Goal: Transaction & Acquisition: Purchase product/service

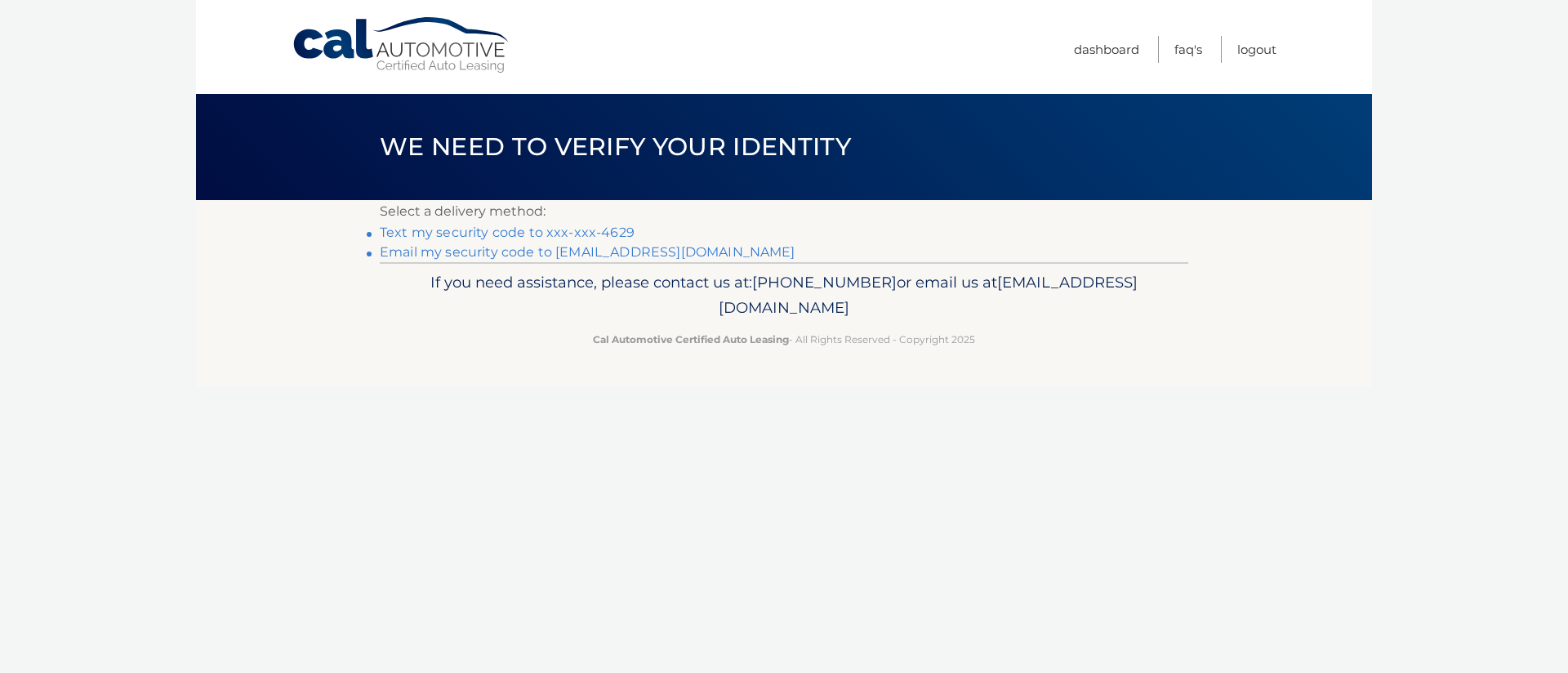
click at [574, 257] on link "Email my security code to j******@verizon.net" at bounding box center [587, 252] width 416 height 15
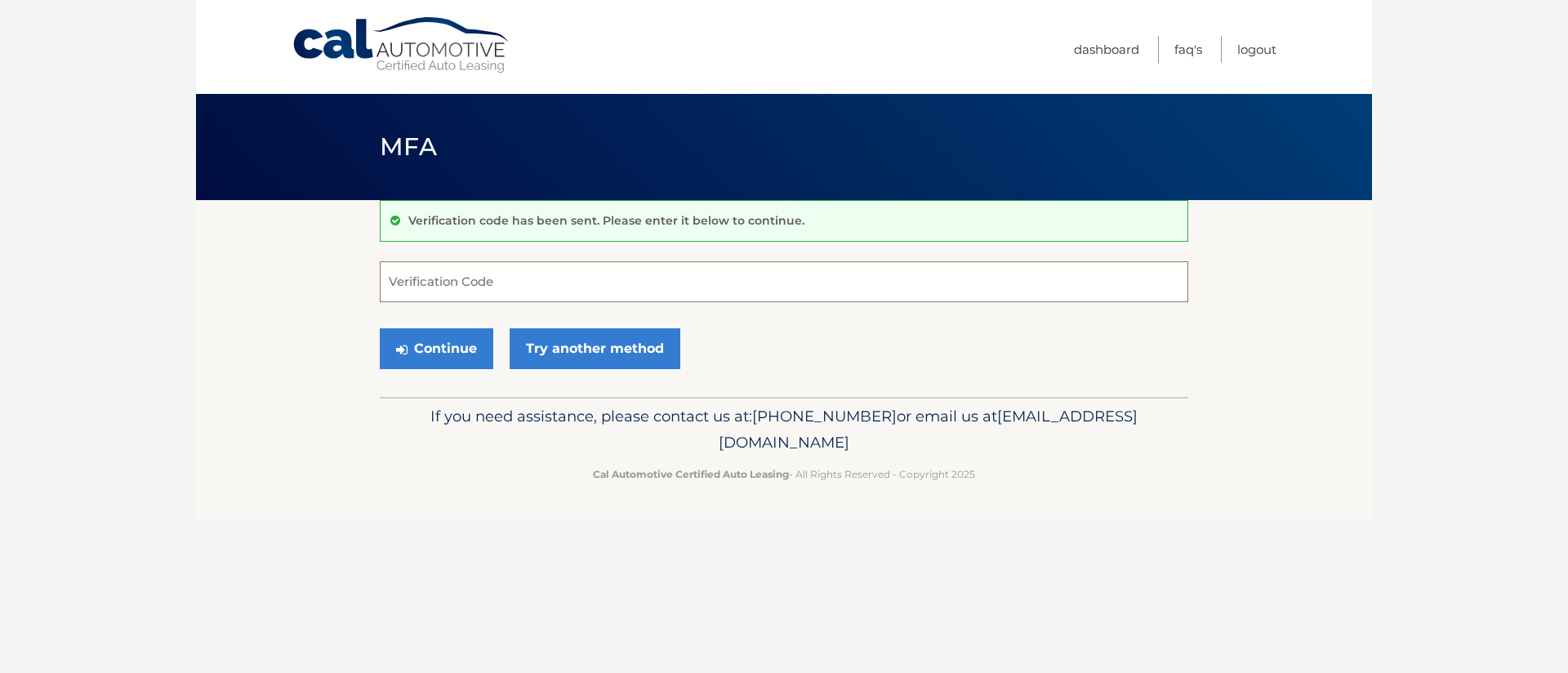
click at [491, 276] on input "Verification Code" at bounding box center [784, 282] width 809 height 41
type input "408584"
click at [448, 349] on button "Continue" at bounding box center [436, 348] width 113 height 41
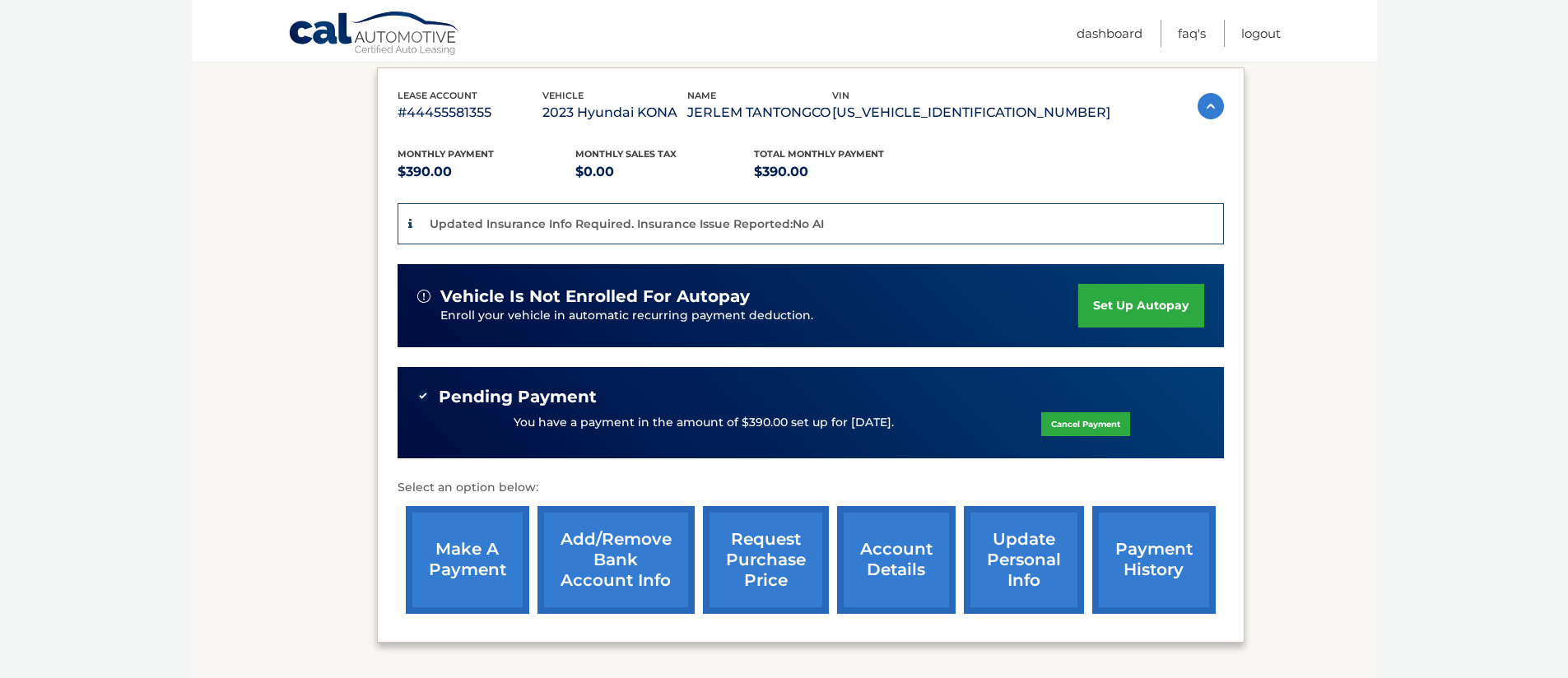
scroll to position [278, 0]
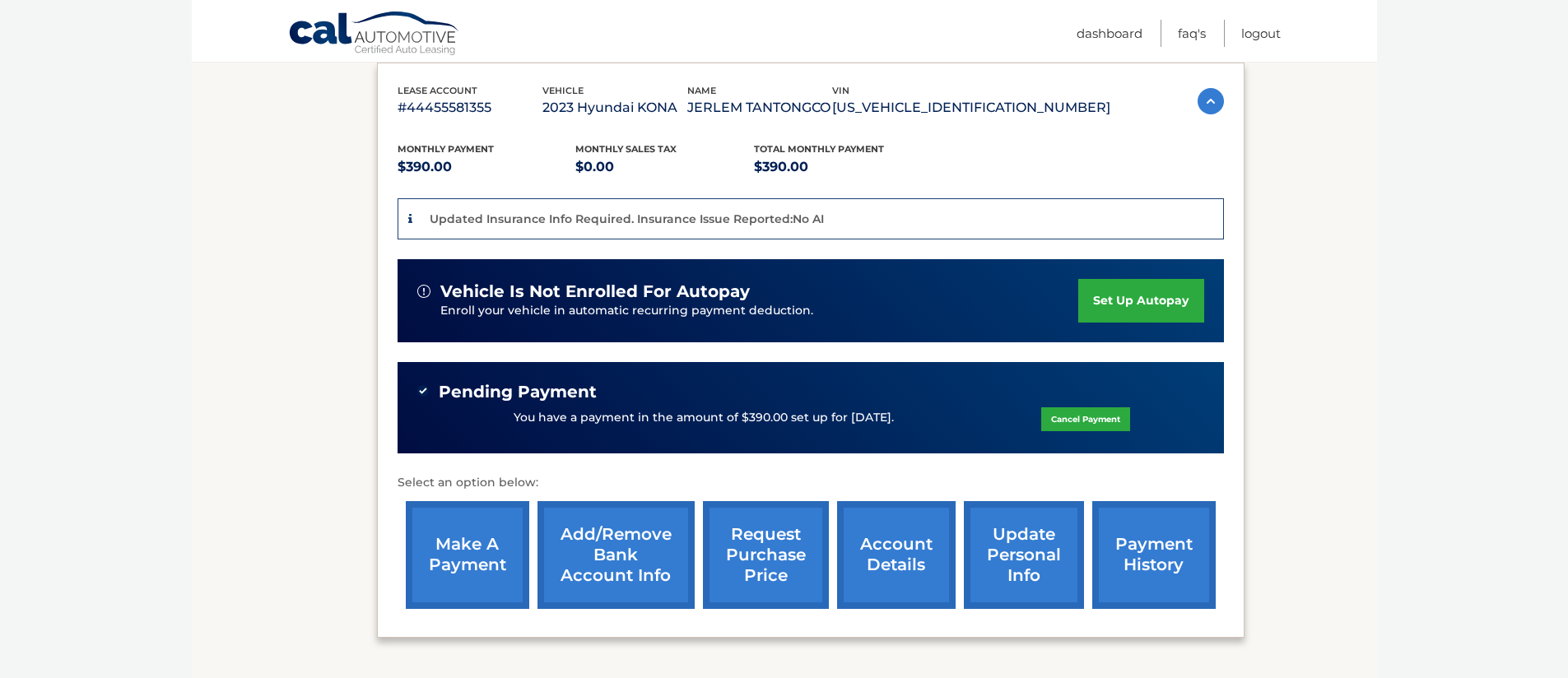
click at [456, 561] on link "make a payment" at bounding box center [467, 555] width 124 height 107
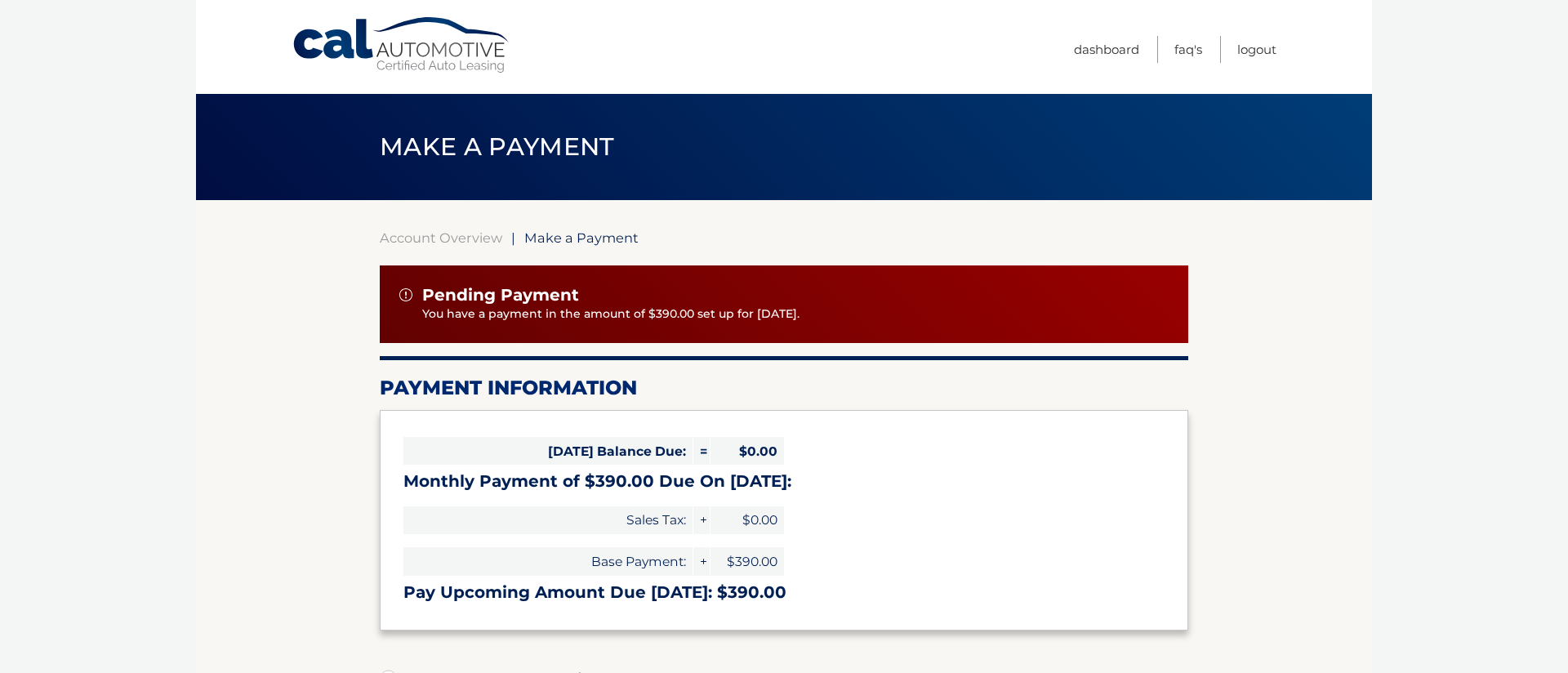
select select "ZTU1YTQxOTctNjI1Ny00NGU5LWI2NmYtMjQ3MDQyM2VjNTQ0"
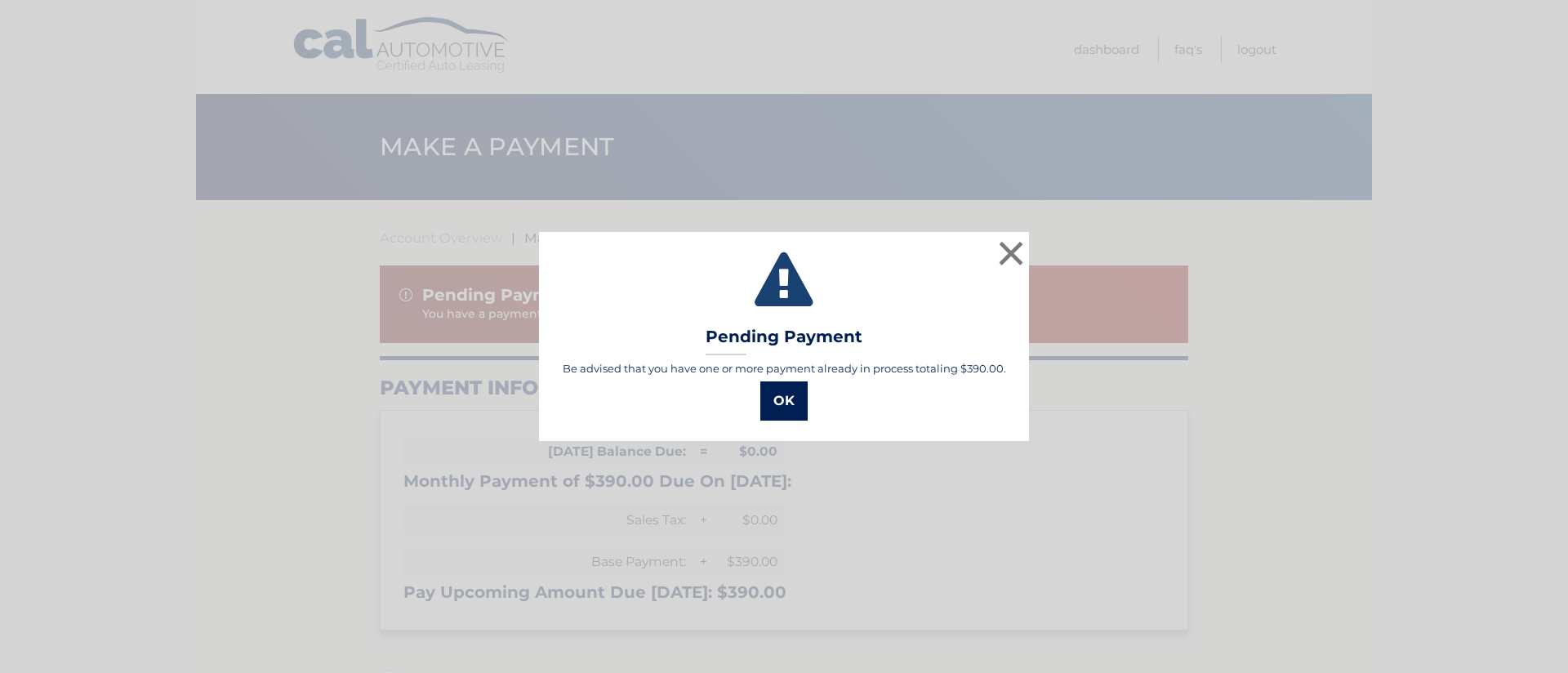
click at [788, 400] on button "OK" at bounding box center [784, 401] width 48 height 39
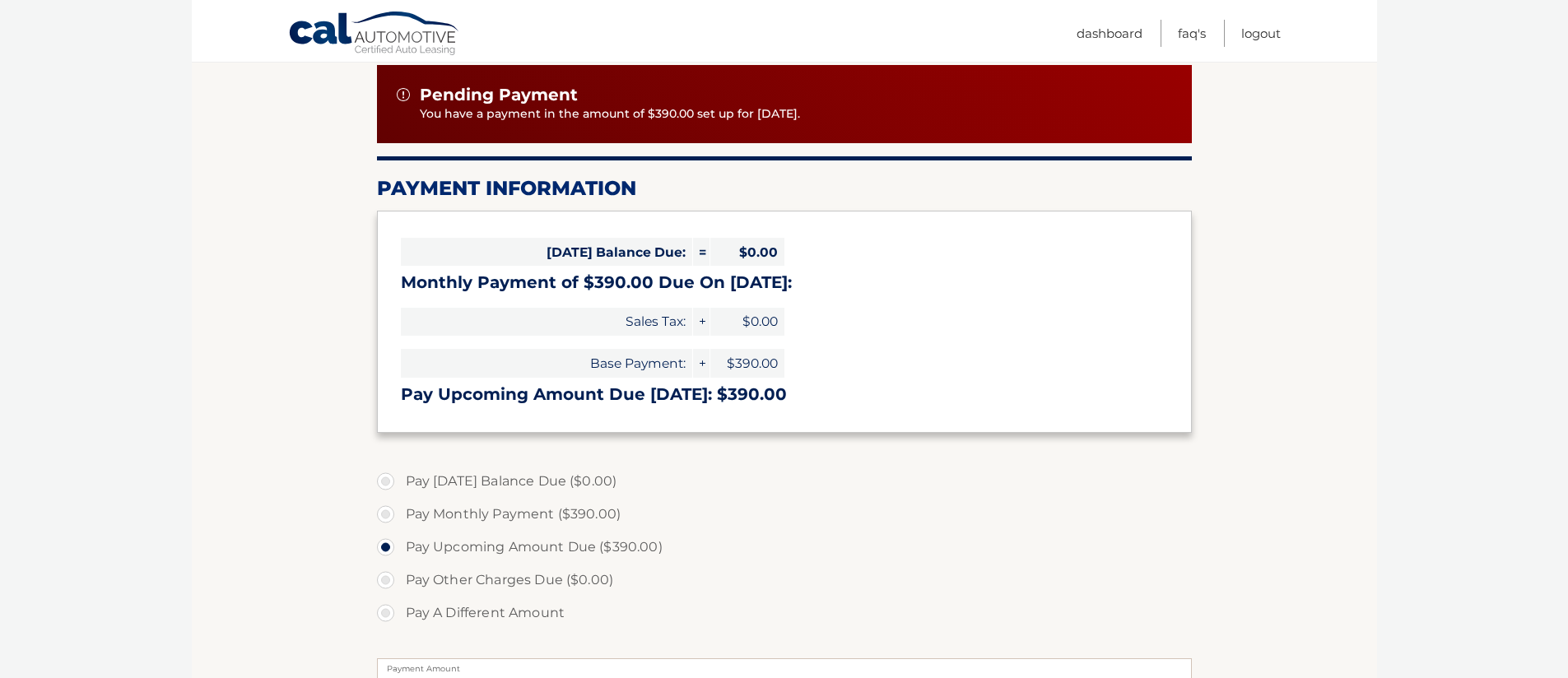
scroll to position [224, 0]
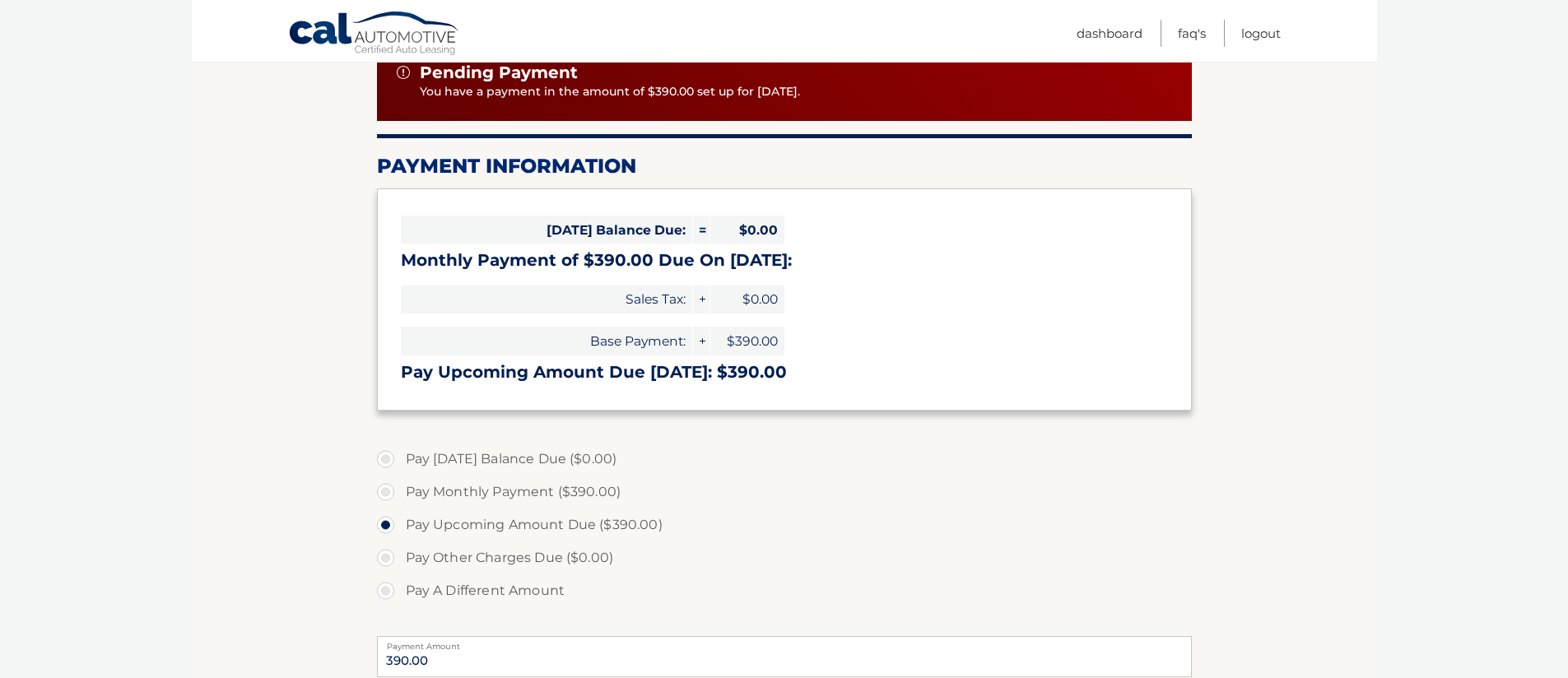
click at [388, 493] on label "Pay Monthly Payment ($390.00)" at bounding box center [784, 492] width 815 height 33
click at [388, 493] on input "Pay Monthly Payment ($390.00)" at bounding box center [391, 488] width 16 height 26
radio input "true"
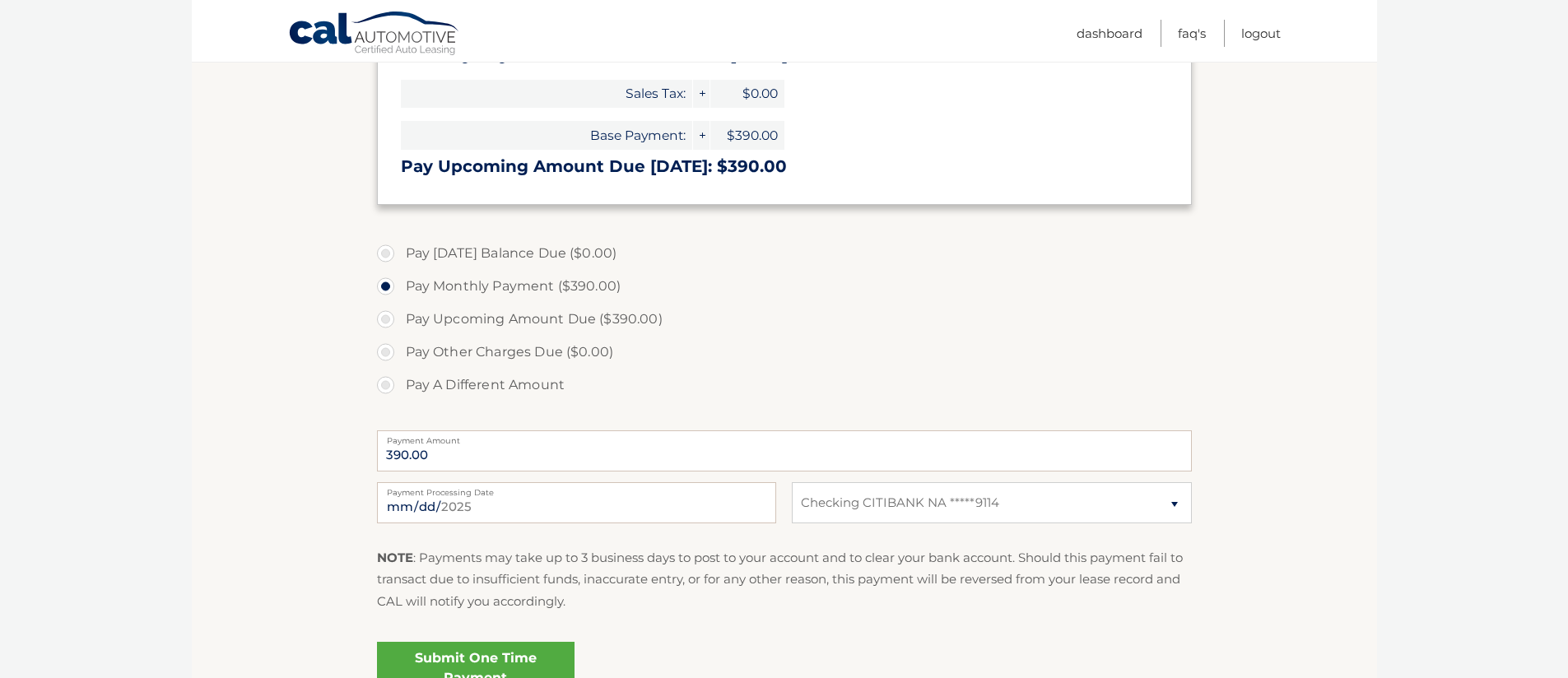
scroll to position [436, 0]
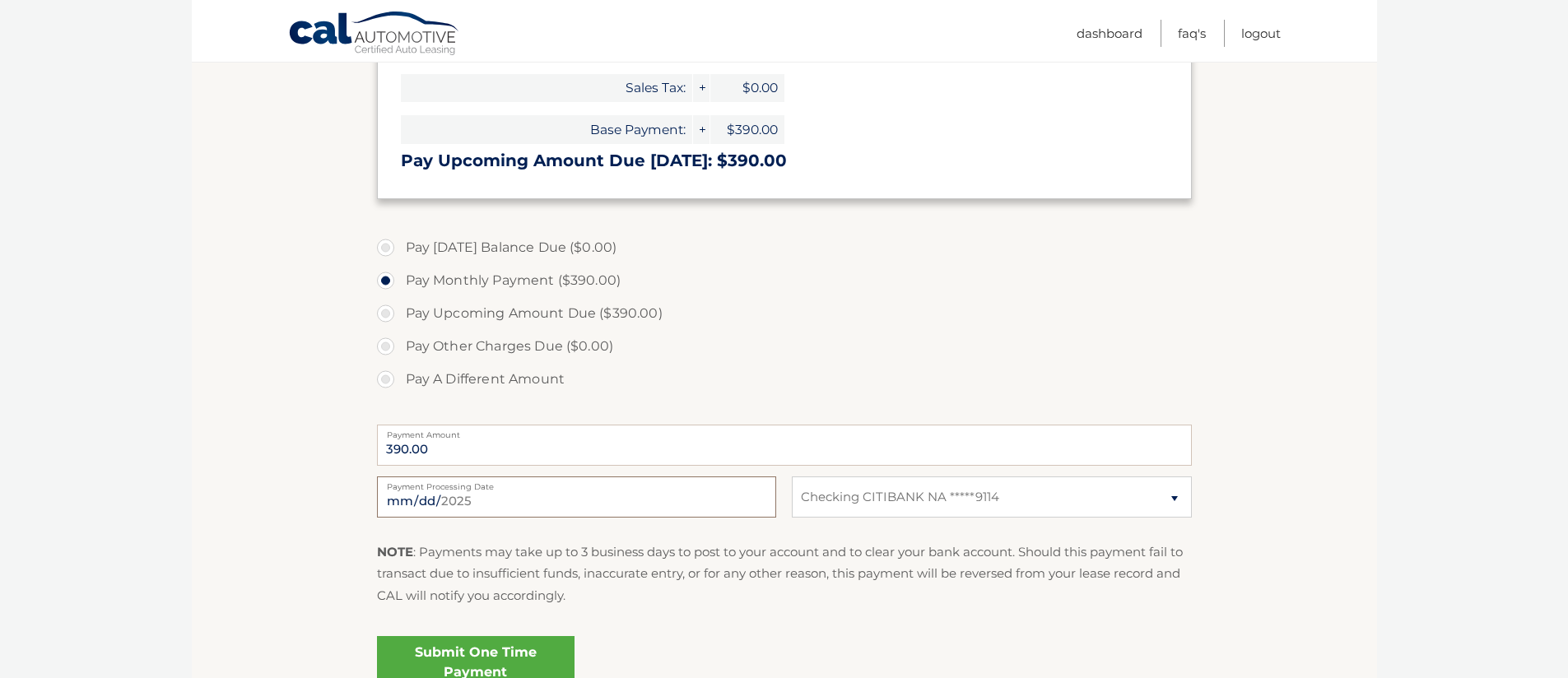
click at [428, 503] on input "2025-09-24" at bounding box center [576, 497] width 399 height 41
type input "2025-10-25"
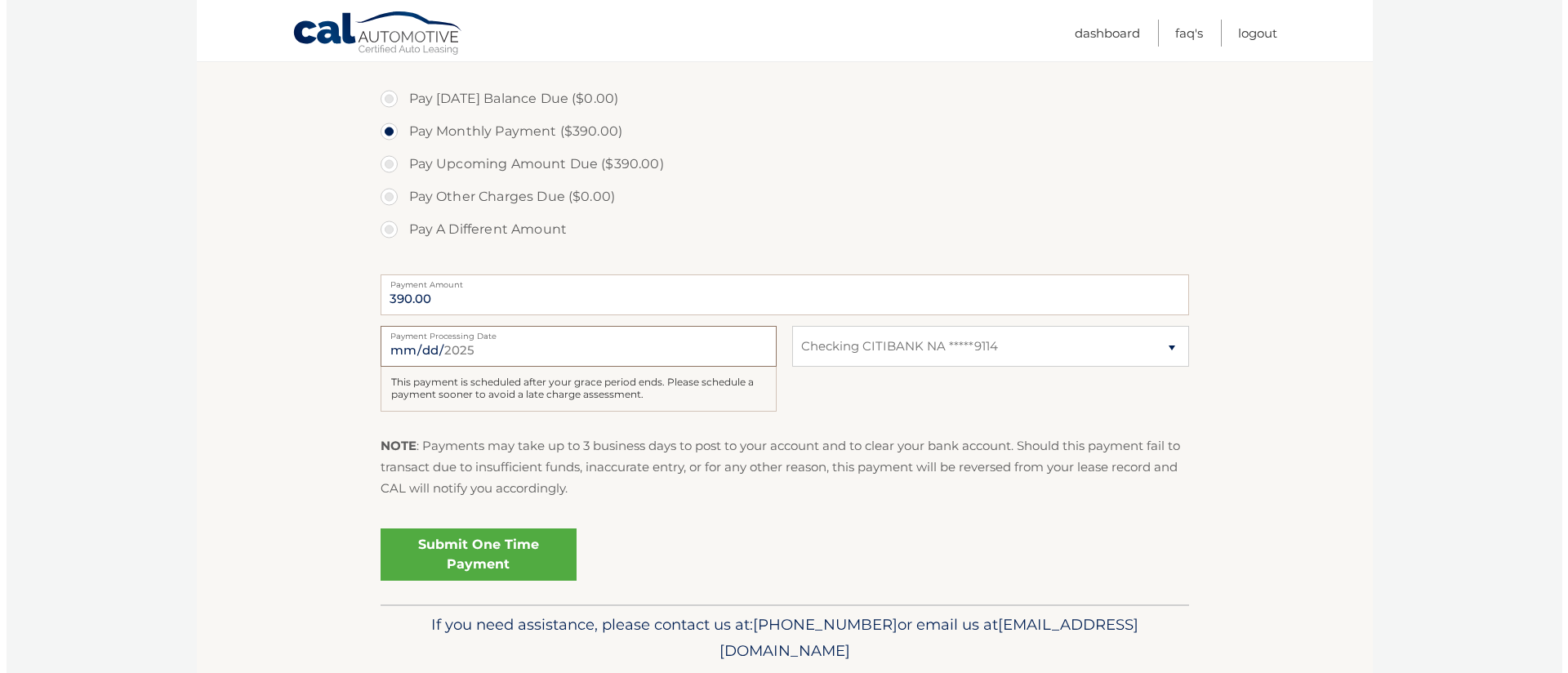
scroll to position [582, 0]
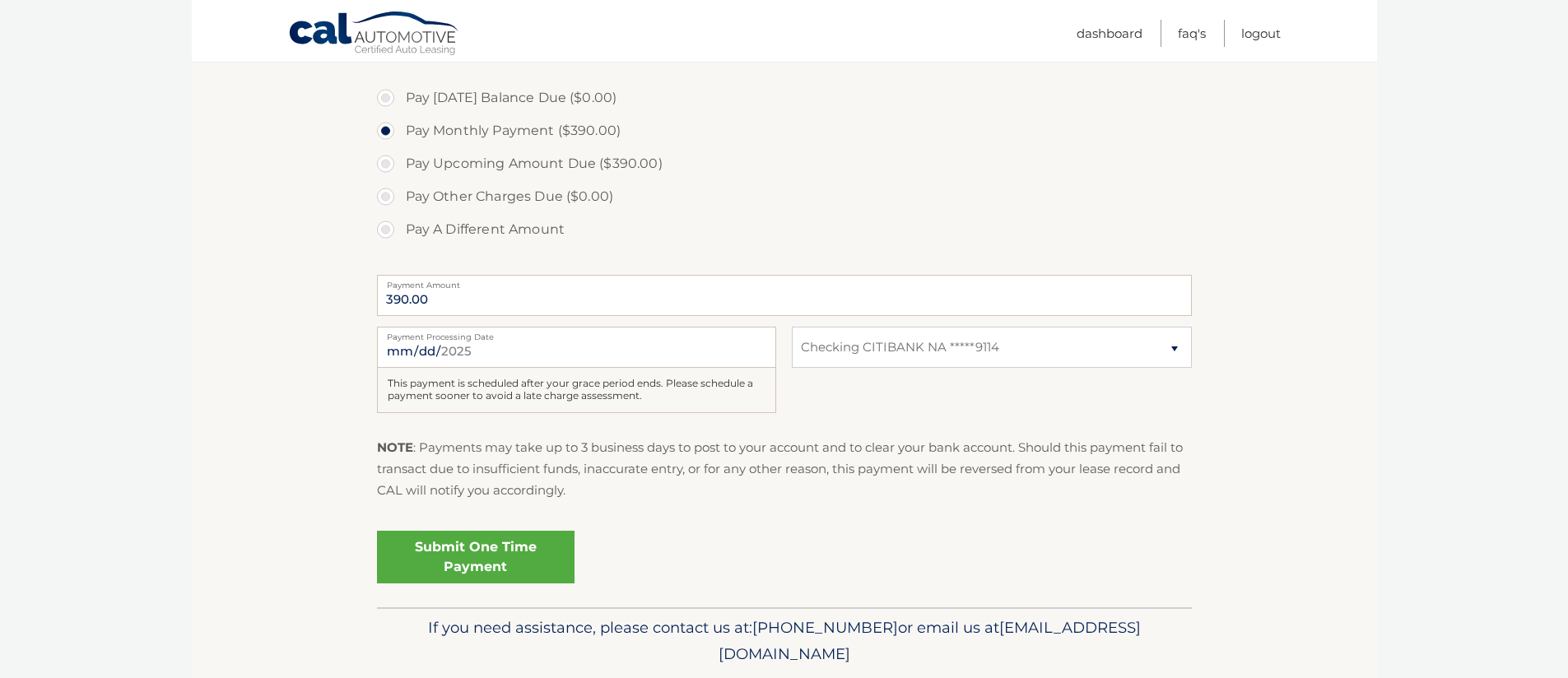
click at [505, 549] on link "Submit One Time Payment" at bounding box center [476, 557] width 198 height 53
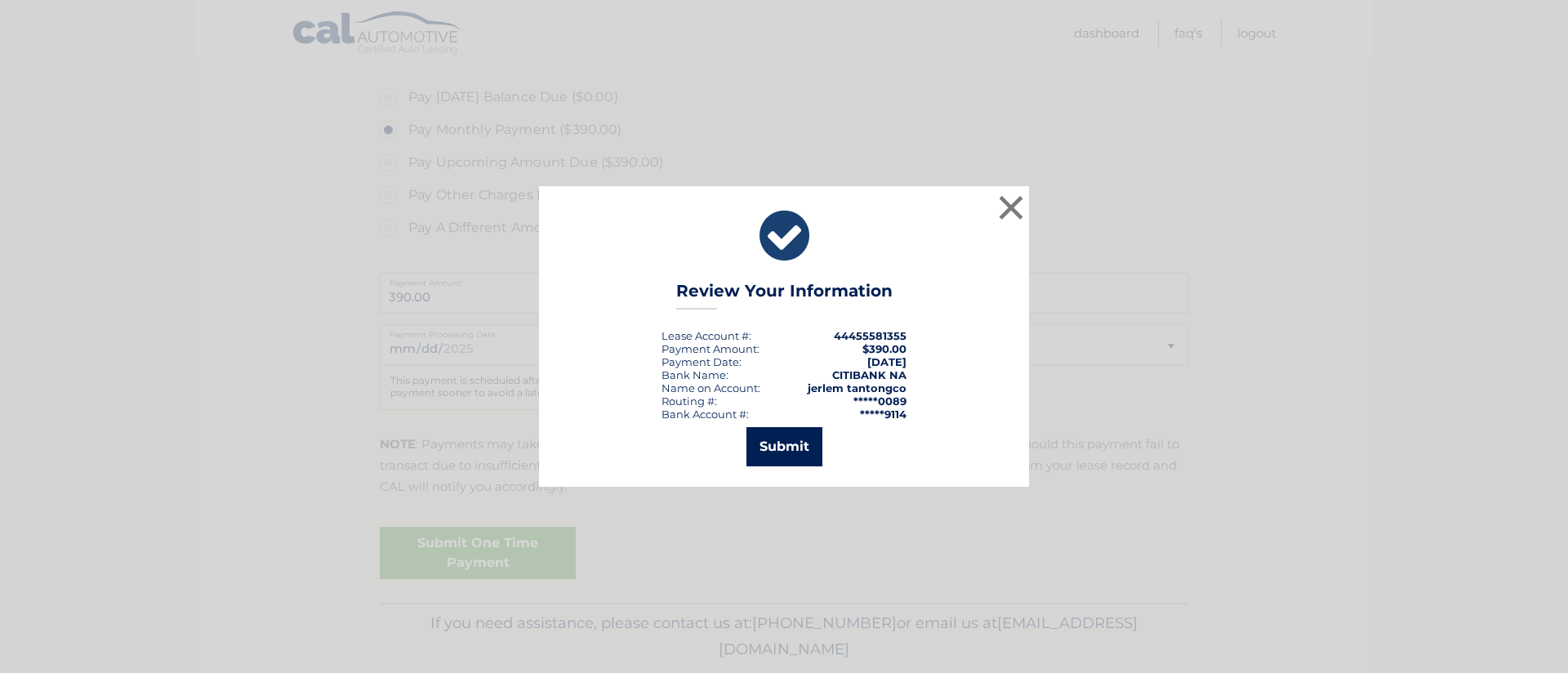
click at [773, 446] on button "Submit" at bounding box center [785, 446] width 76 height 39
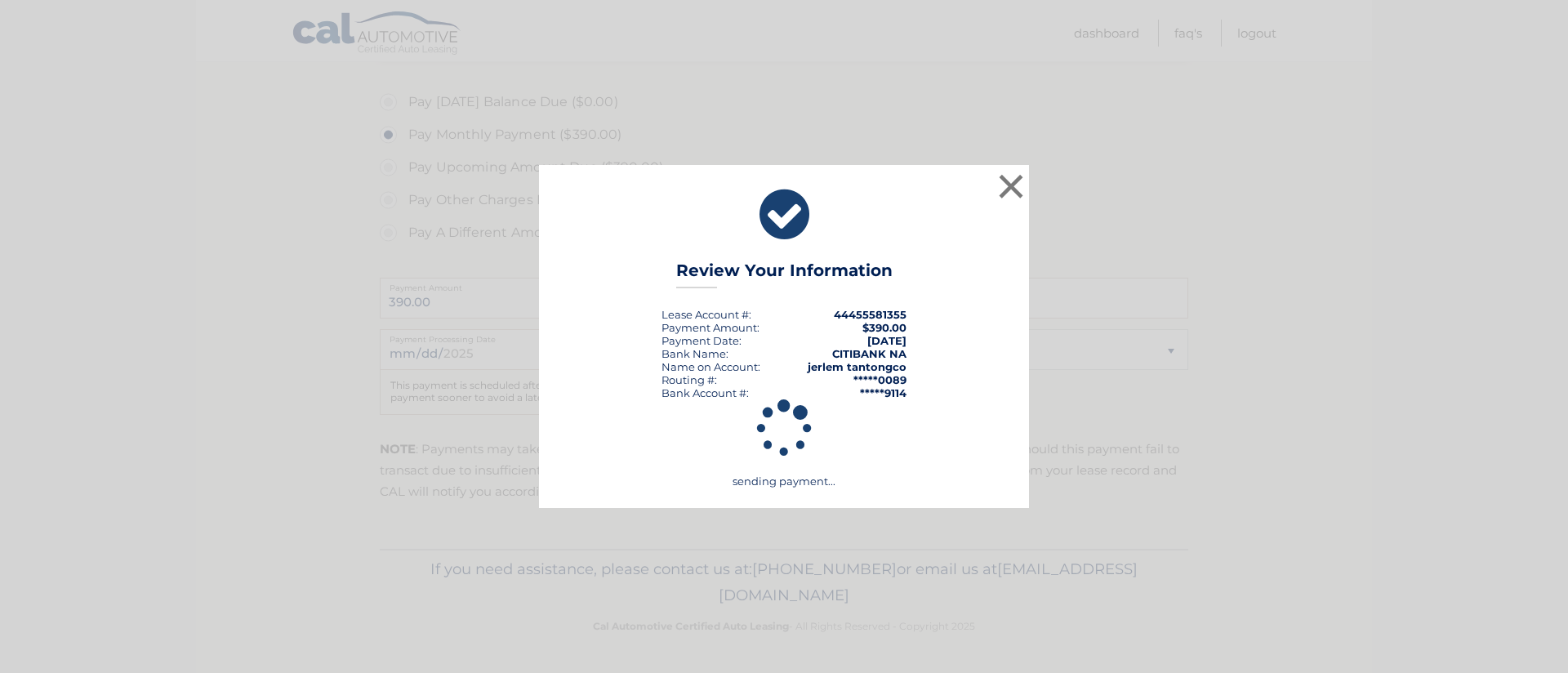
scroll to position [577, 0]
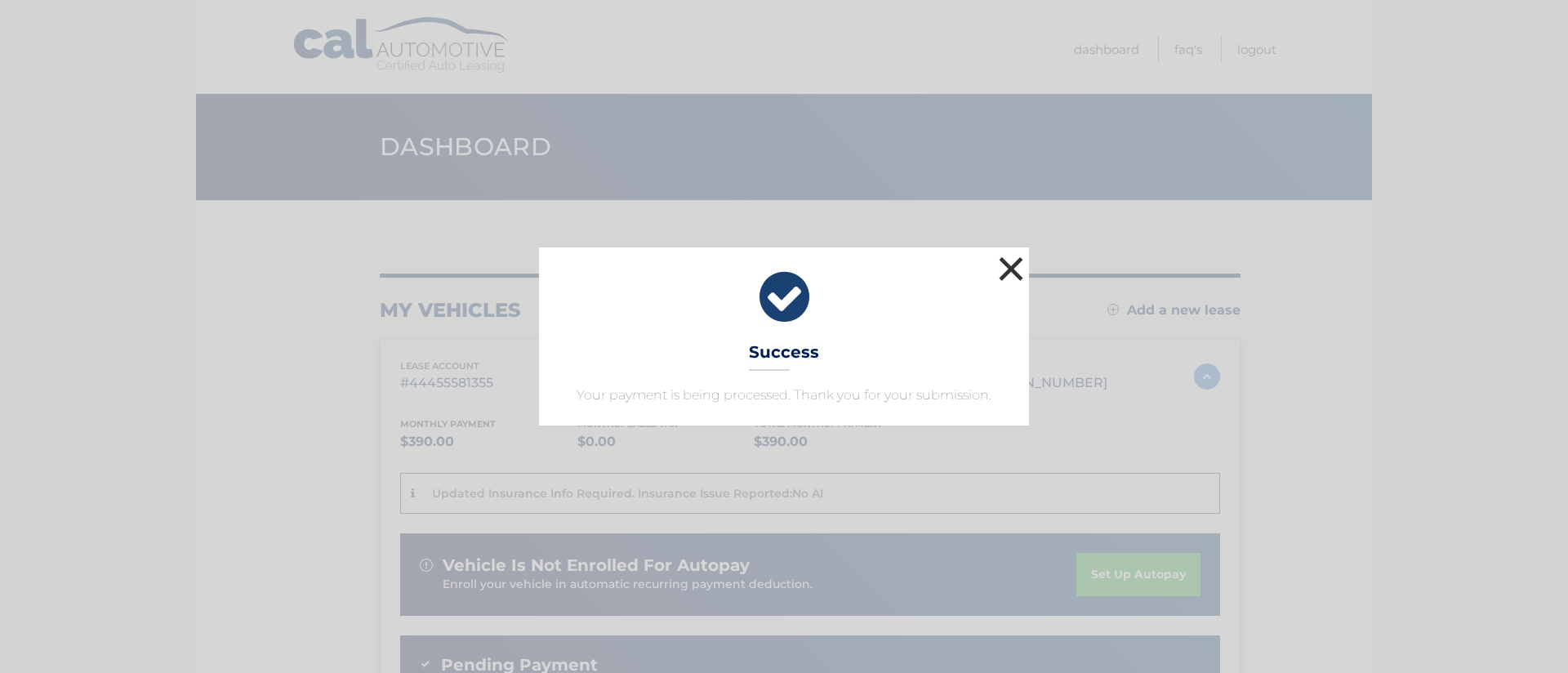
click at [1009, 261] on button "×" at bounding box center [1011, 268] width 32 height 32
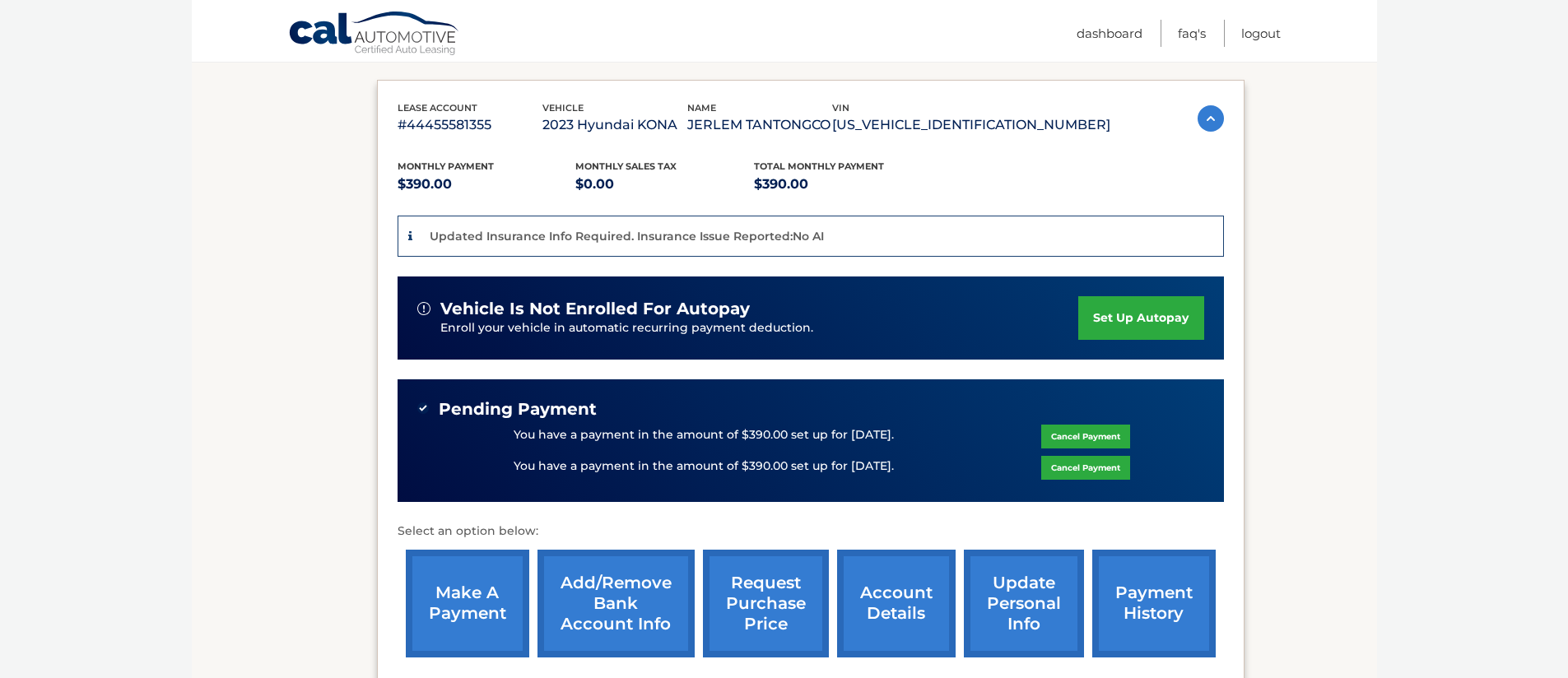
scroll to position [265, 0]
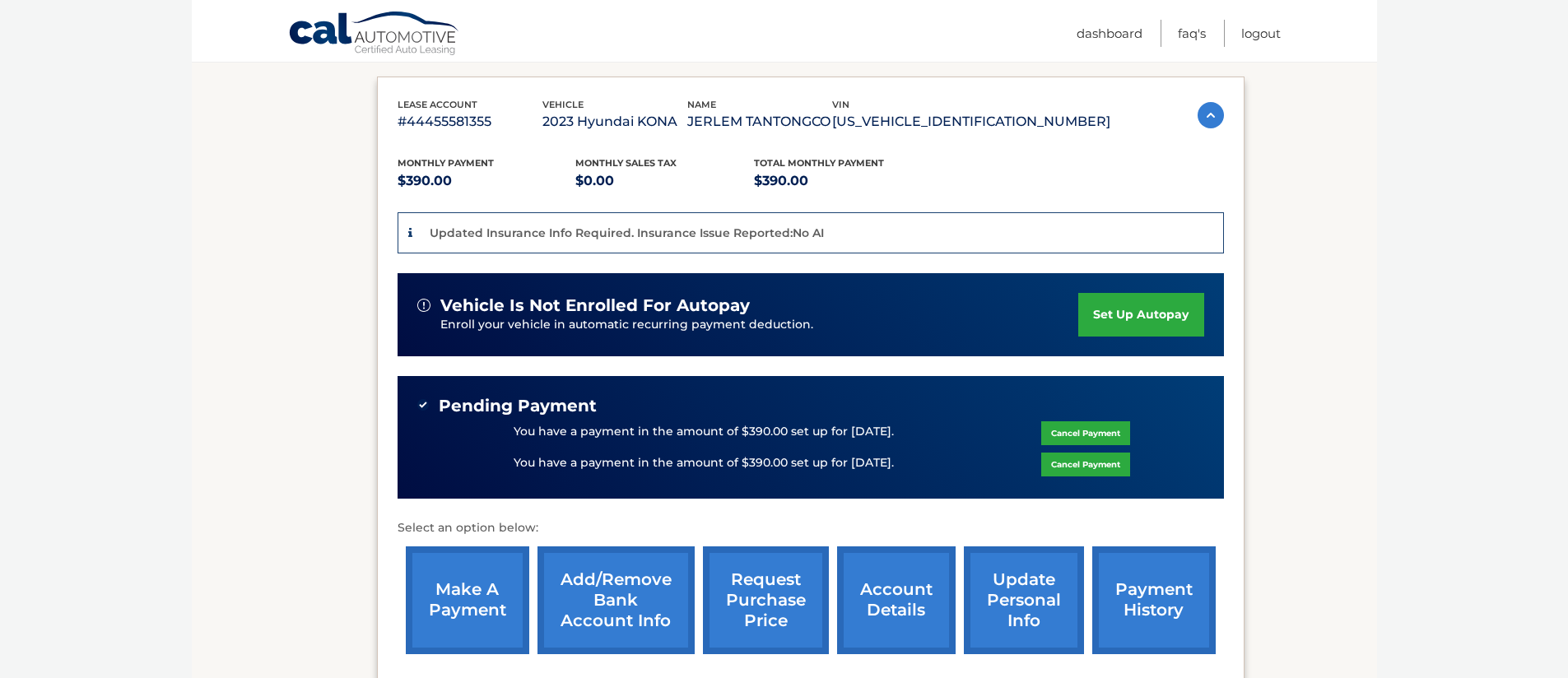
click at [1099, 428] on link "Cancel Payment" at bounding box center [1086, 433] width 89 height 24
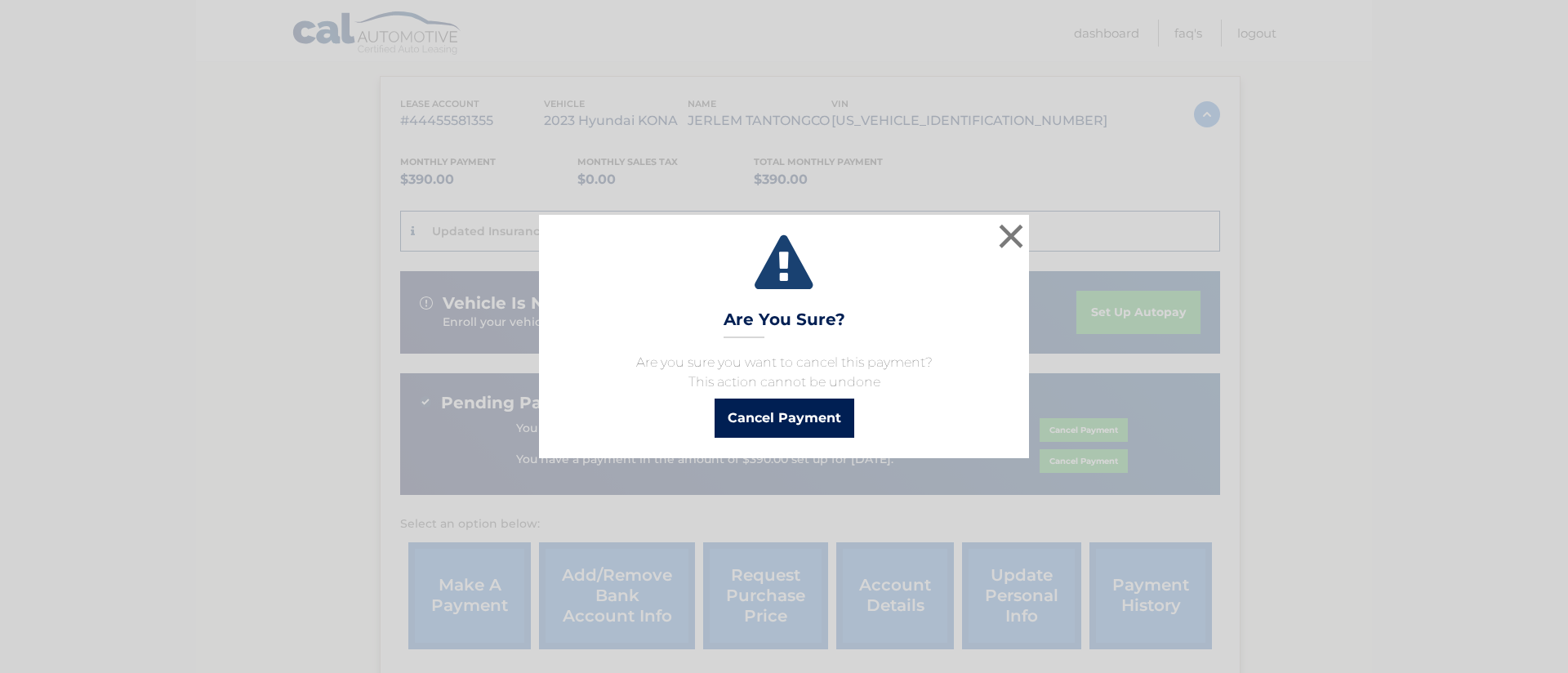
click at [773, 412] on button "Cancel Payment" at bounding box center [784, 418] width 140 height 39
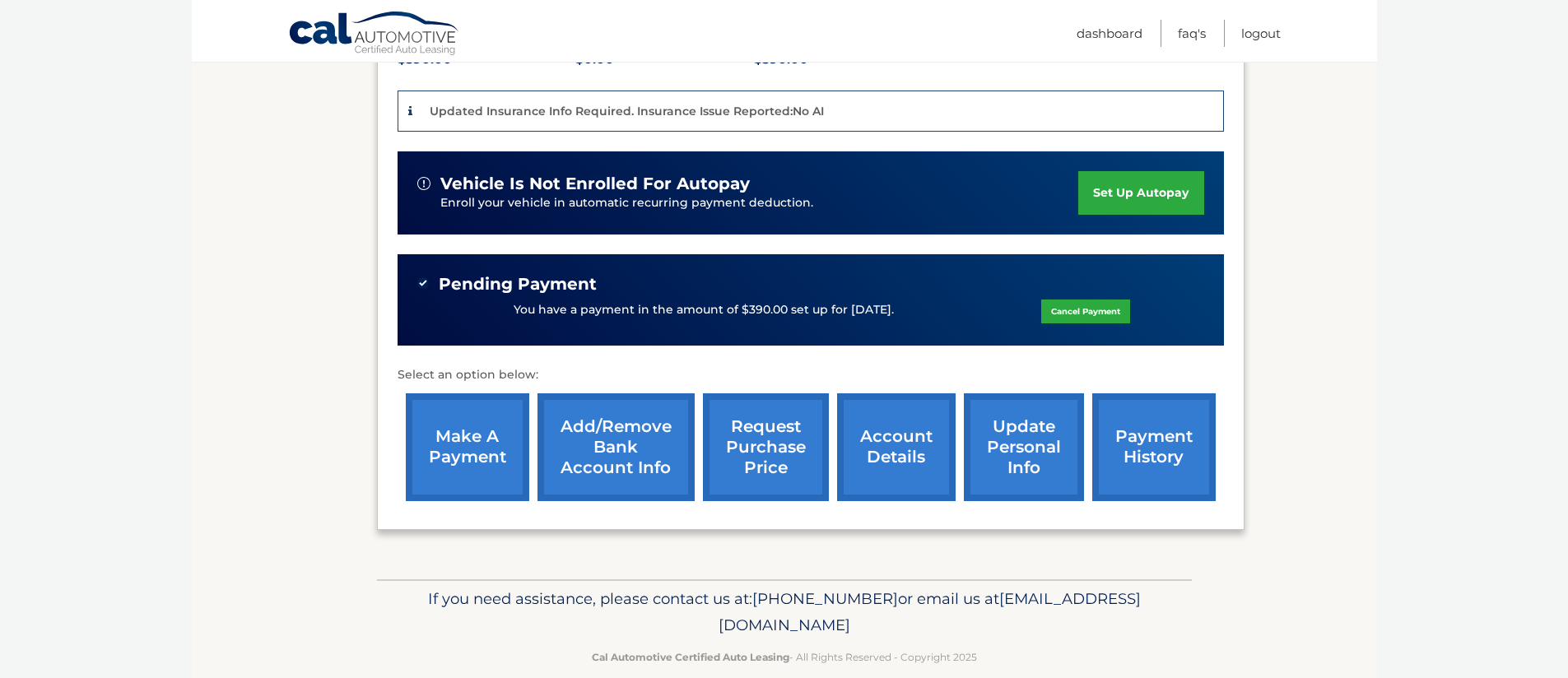
scroll to position [386, 0]
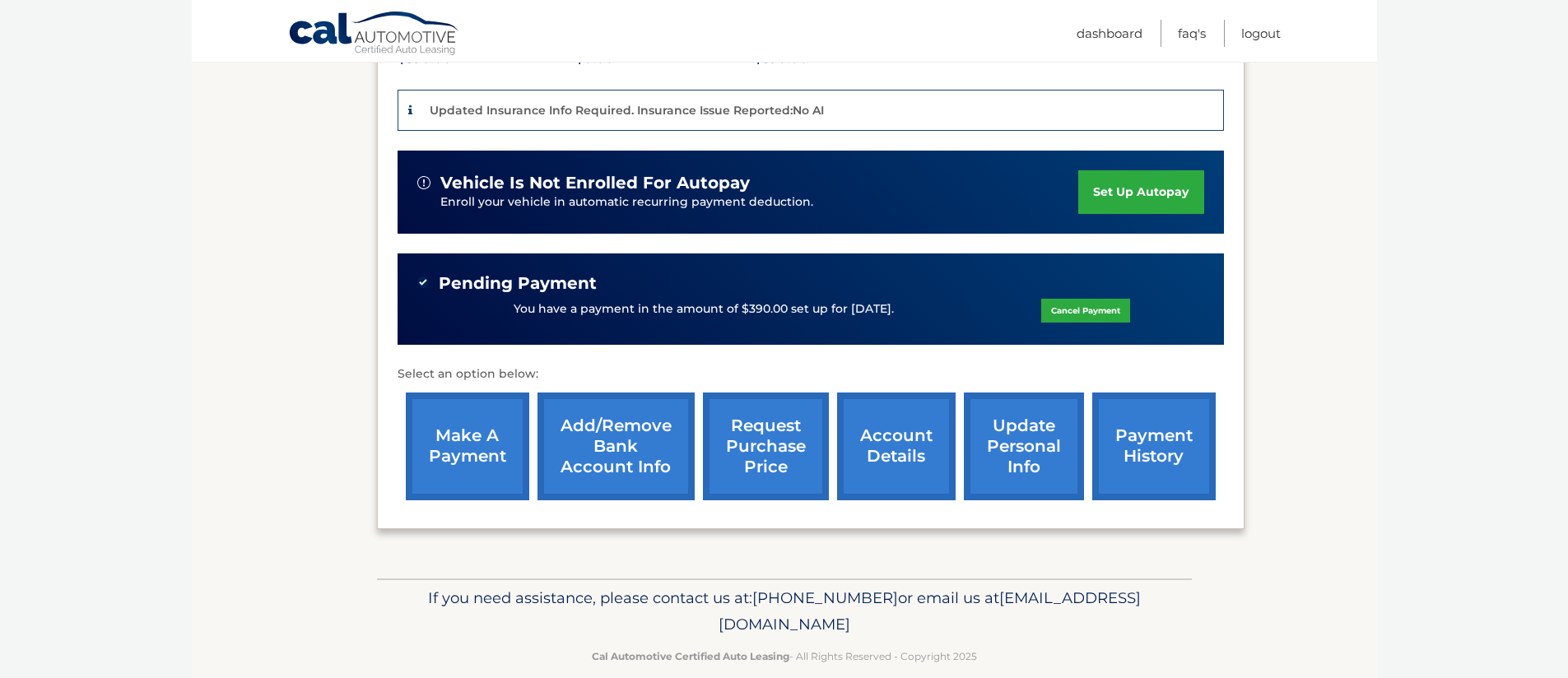
click at [466, 454] on link "make a payment" at bounding box center [467, 446] width 124 height 107
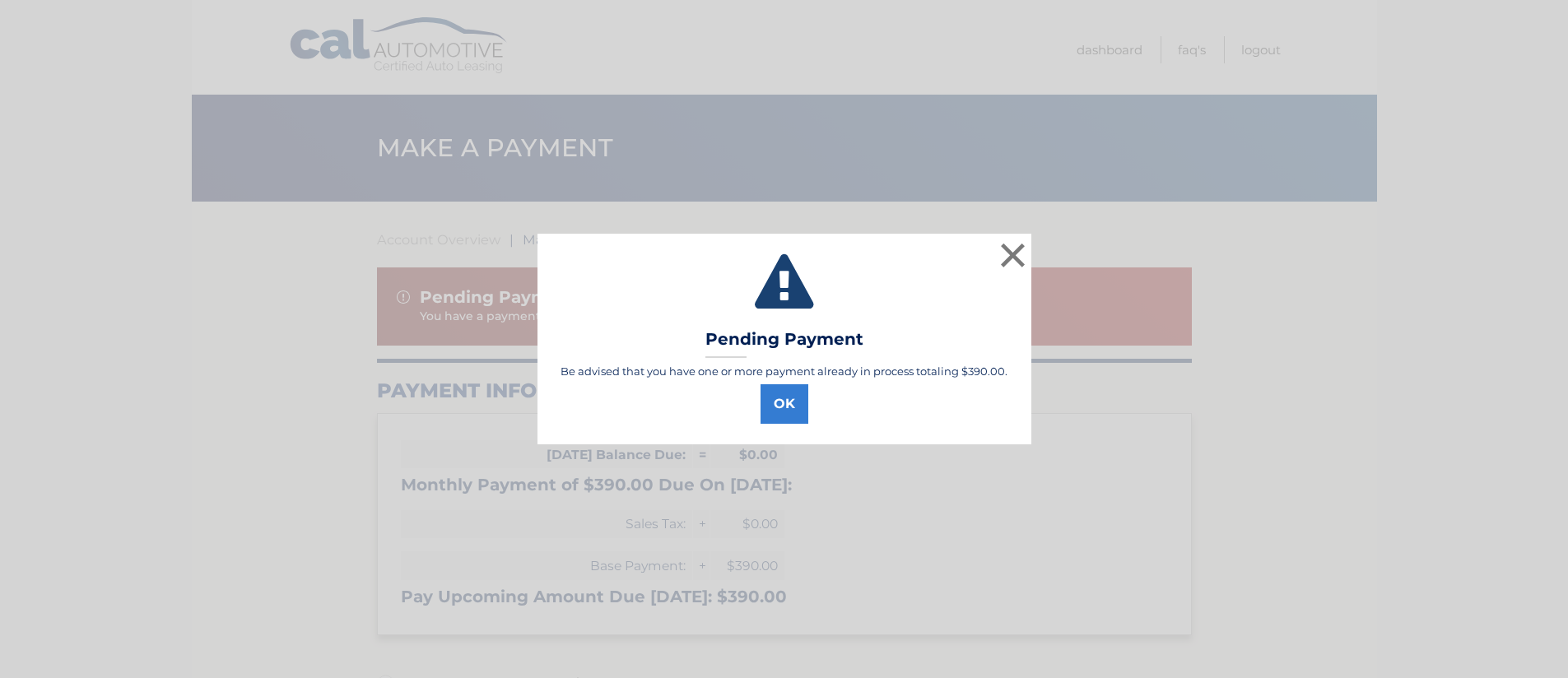
select select "ZTU1YTQxOTctNjI1Ny00NGU5LWI2NmYtMjQ3MDQyM2VjNTQ0"
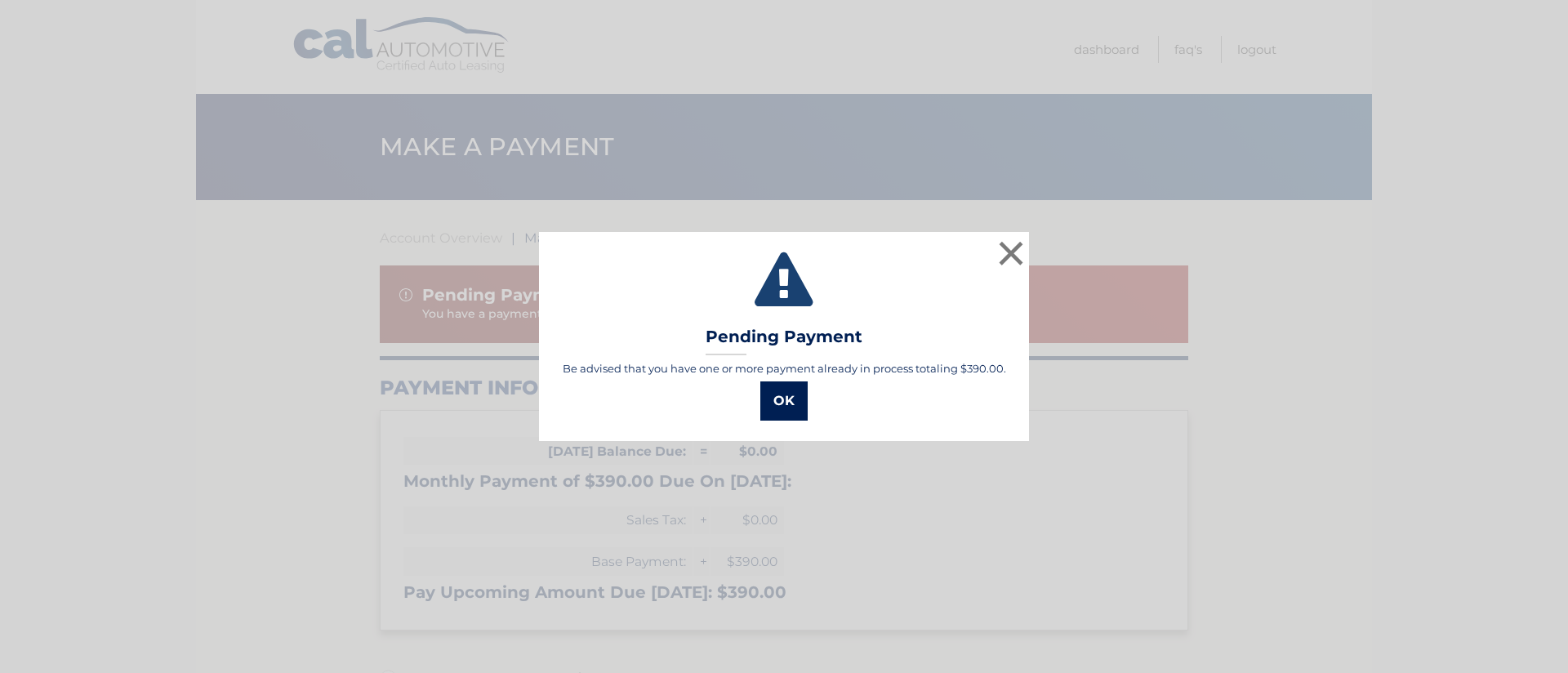
click at [777, 402] on button "OK" at bounding box center [784, 401] width 48 height 39
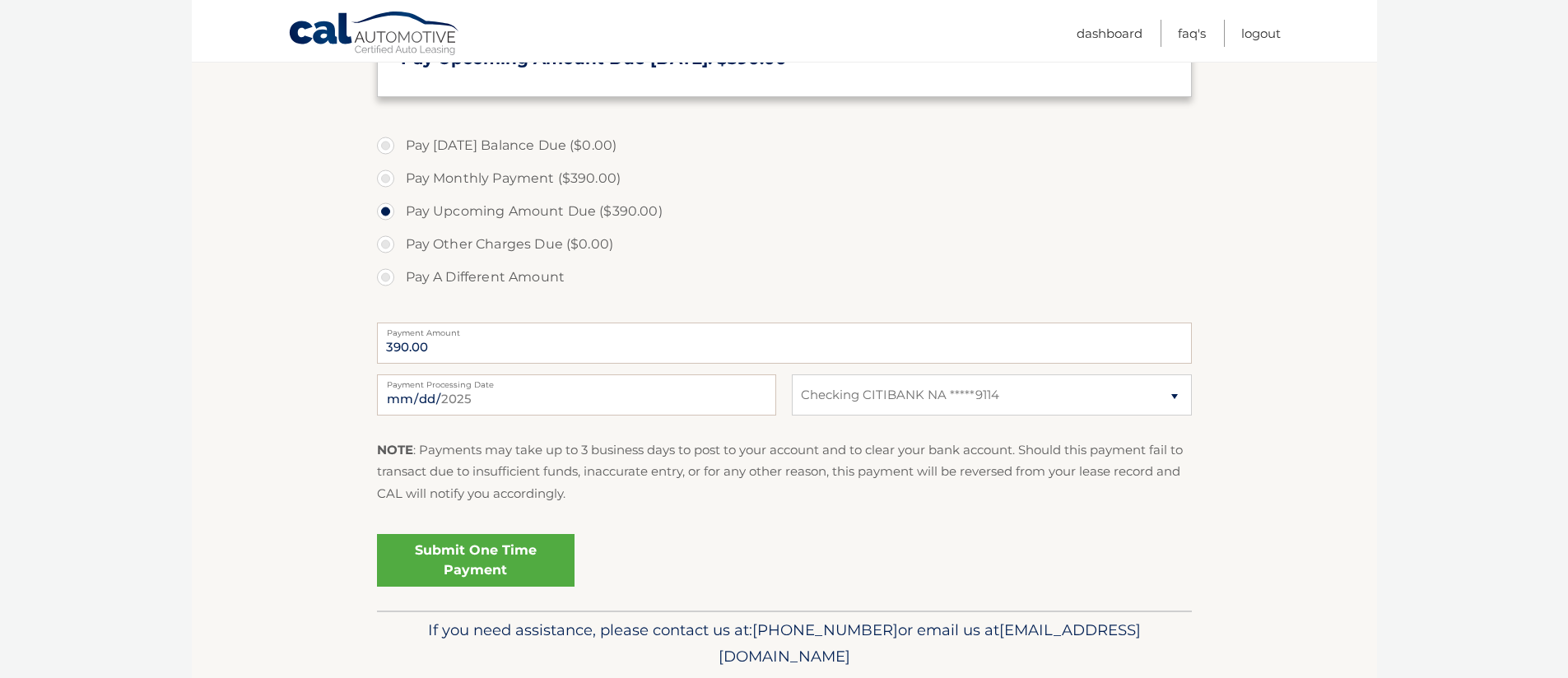
scroll to position [561, 0]
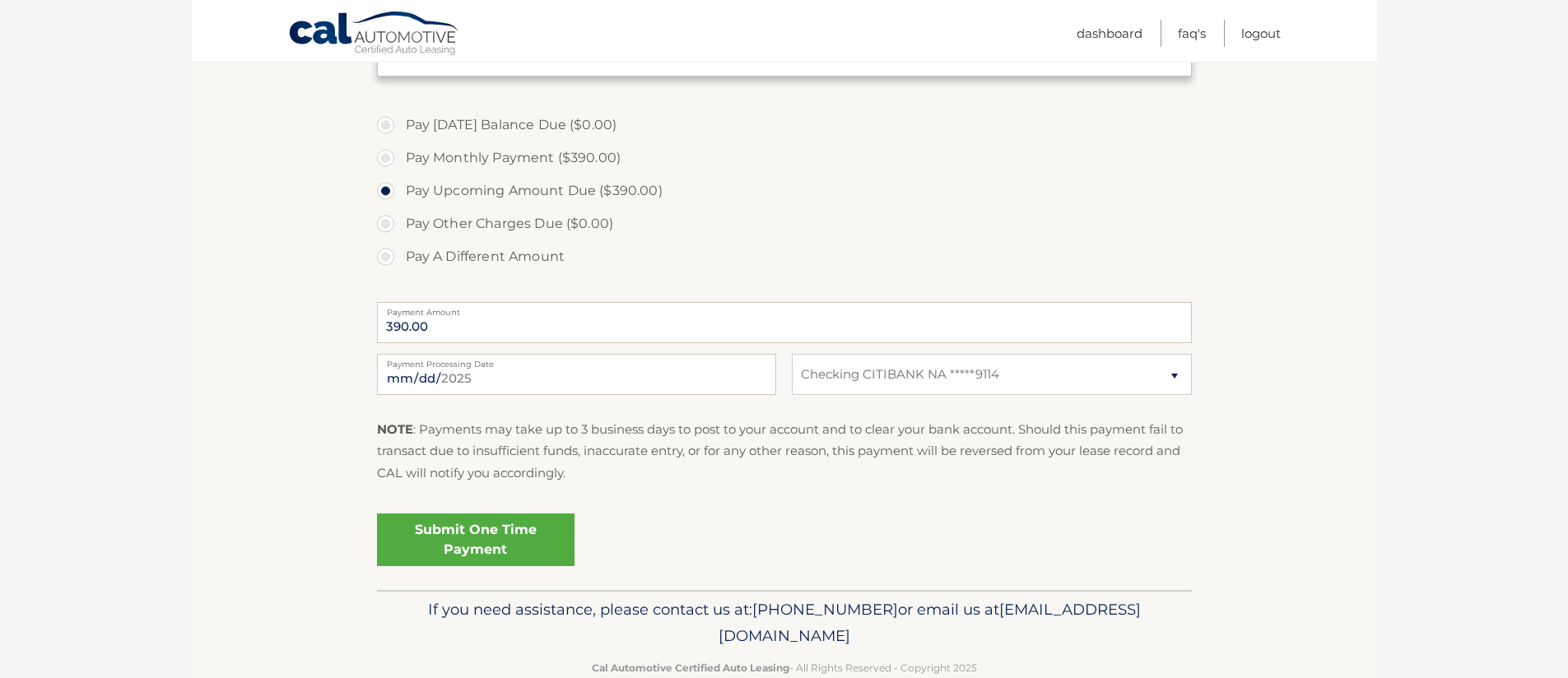
click at [392, 155] on label "Pay Monthly Payment ($390.00)" at bounding box center [784, 158] width 815 height 33
click at [392, 155] on input "Pay Monthly Payment ($390.00)" at bounding box center [391, 154] width 16 height 26
radio input "true"
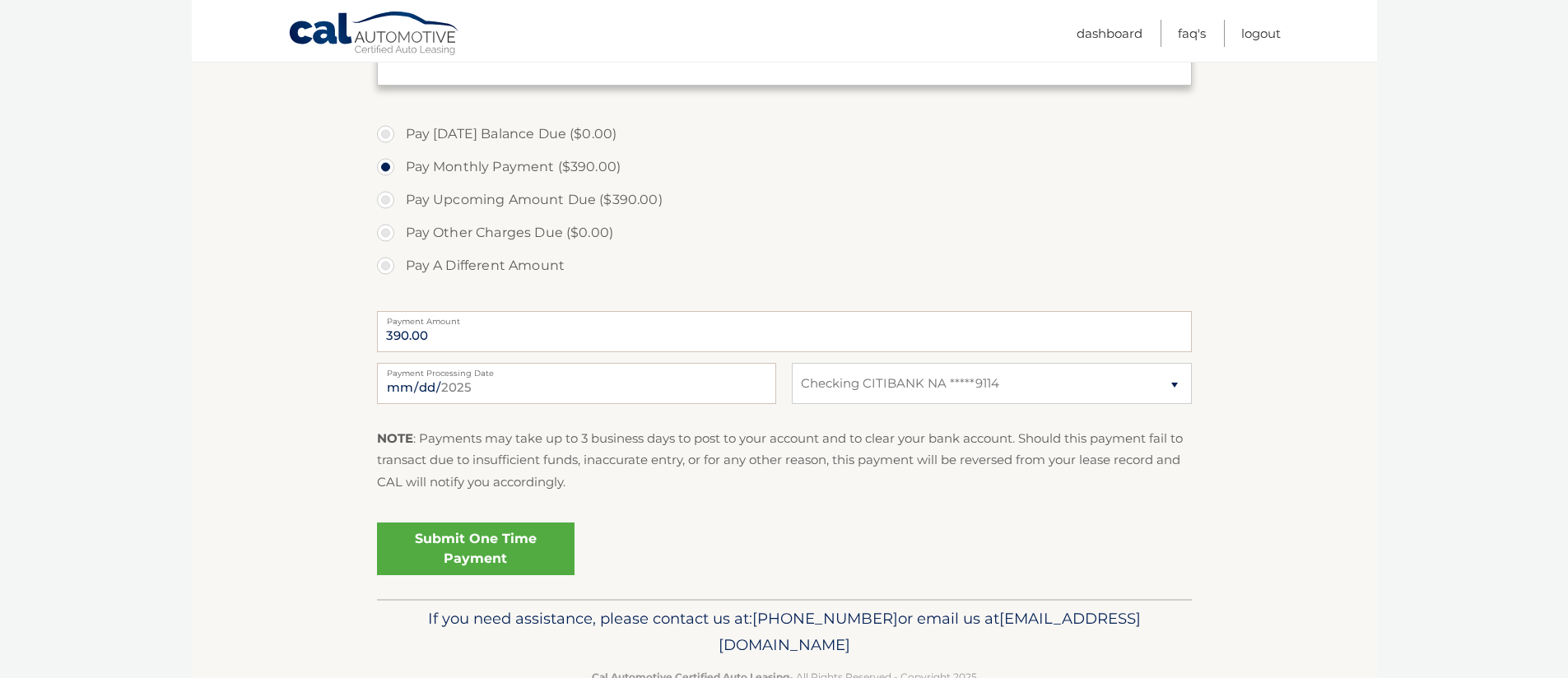
scroll to position [548, 0]
click at [432, 386] on input "2025-09-24" at bounding box center [576, 386] width 399 height 41
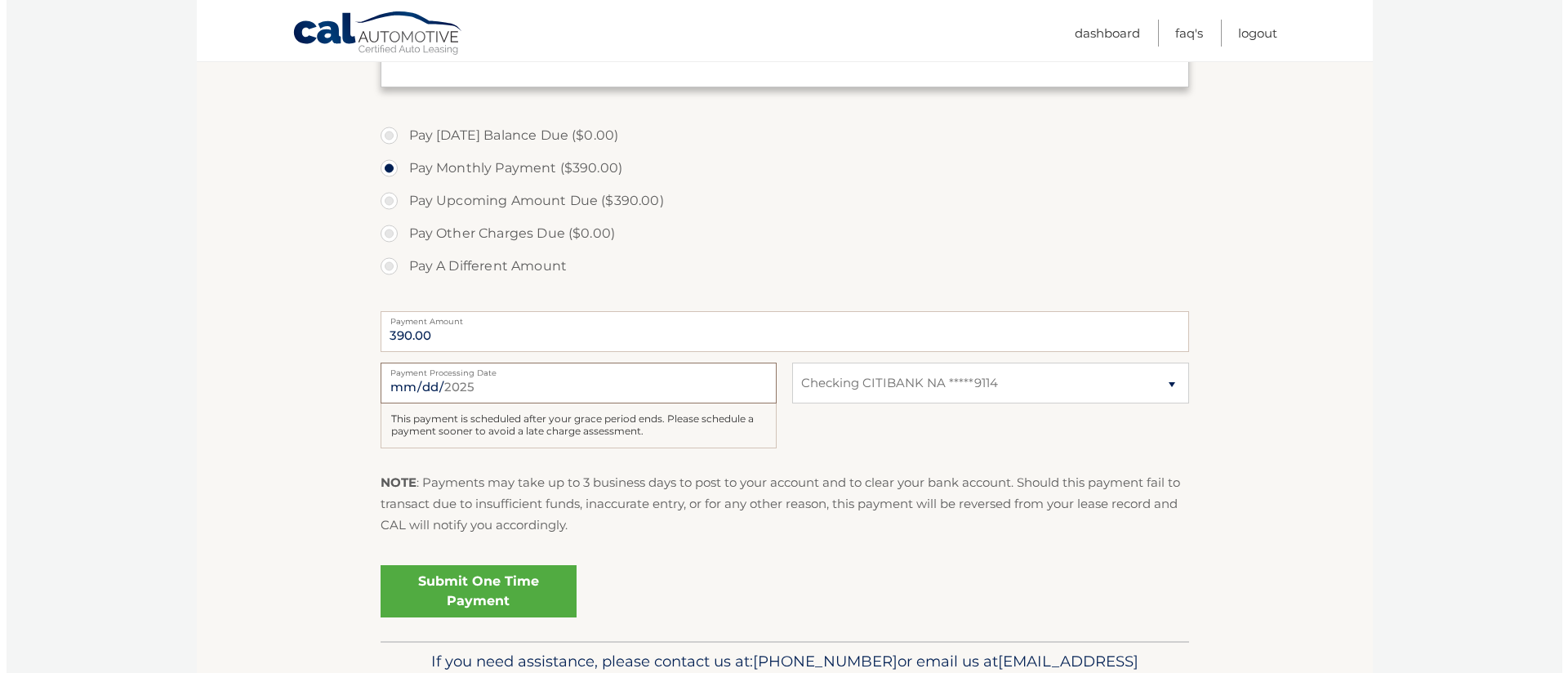
scroll to position [545, 0]
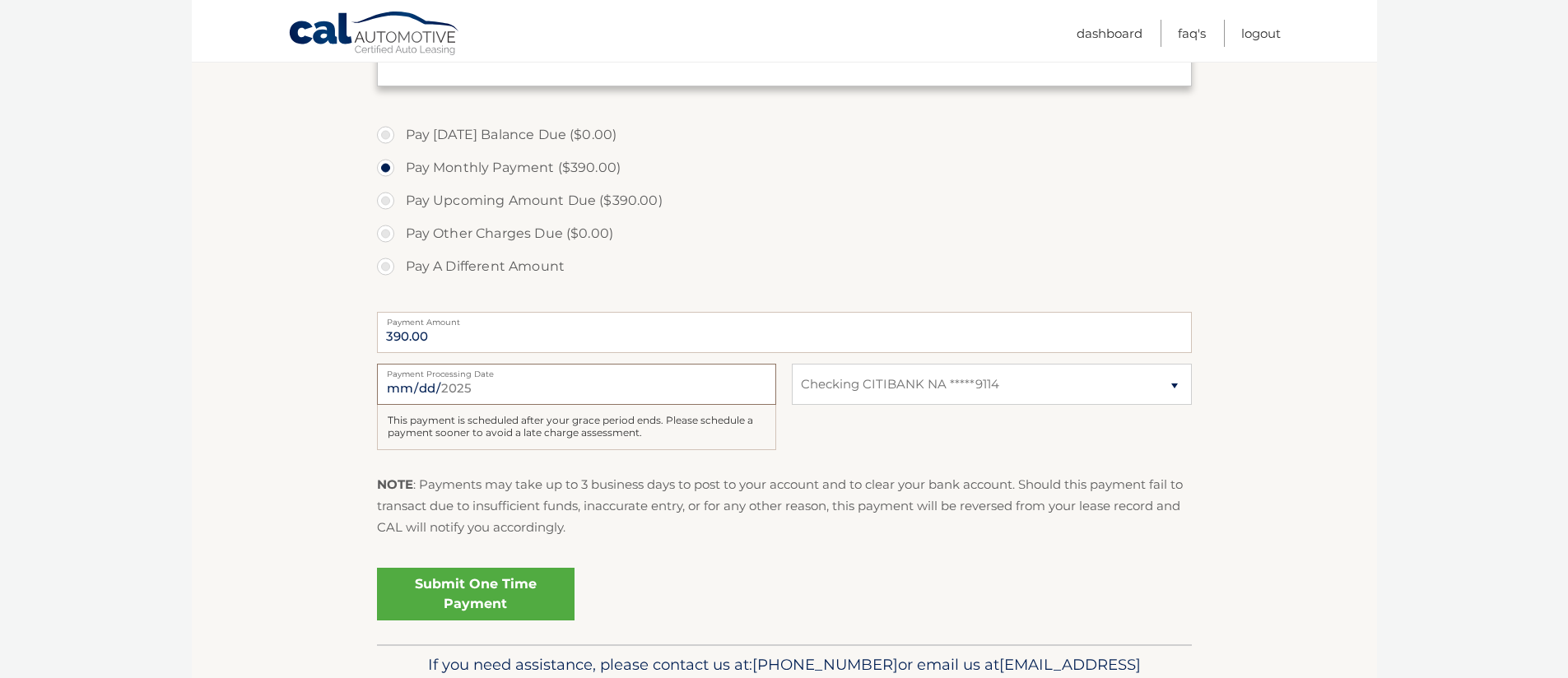
click at [433, 386] on input "2025-10-24" at bounding box center [576, 384] width 399 height 41
type input "2025-10-25"
click at [478, 586] on link "Submit One Time Payment" at bounding box center [476, 594] width 198 height 53
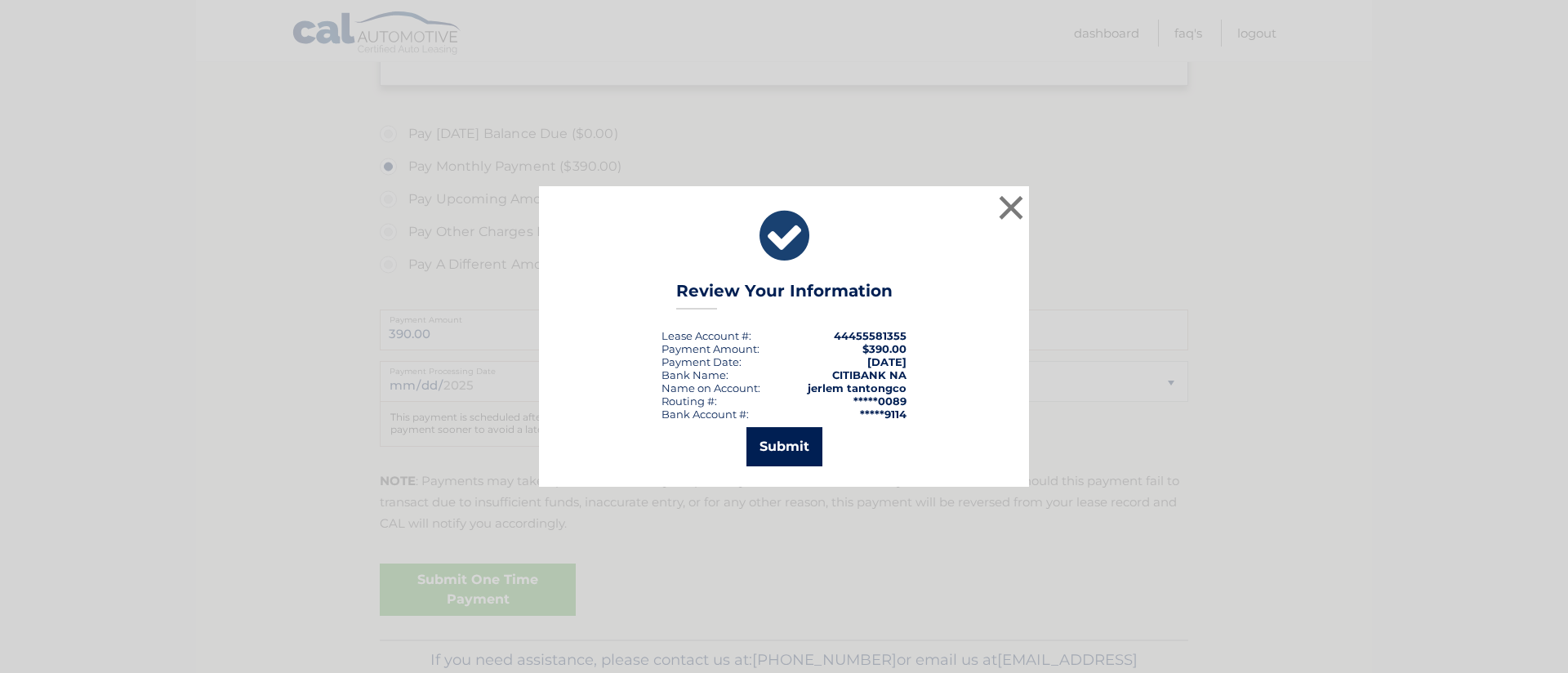
click at [812, 433] on button "Submit" at bounding box center [785, 446] width 76 height 39
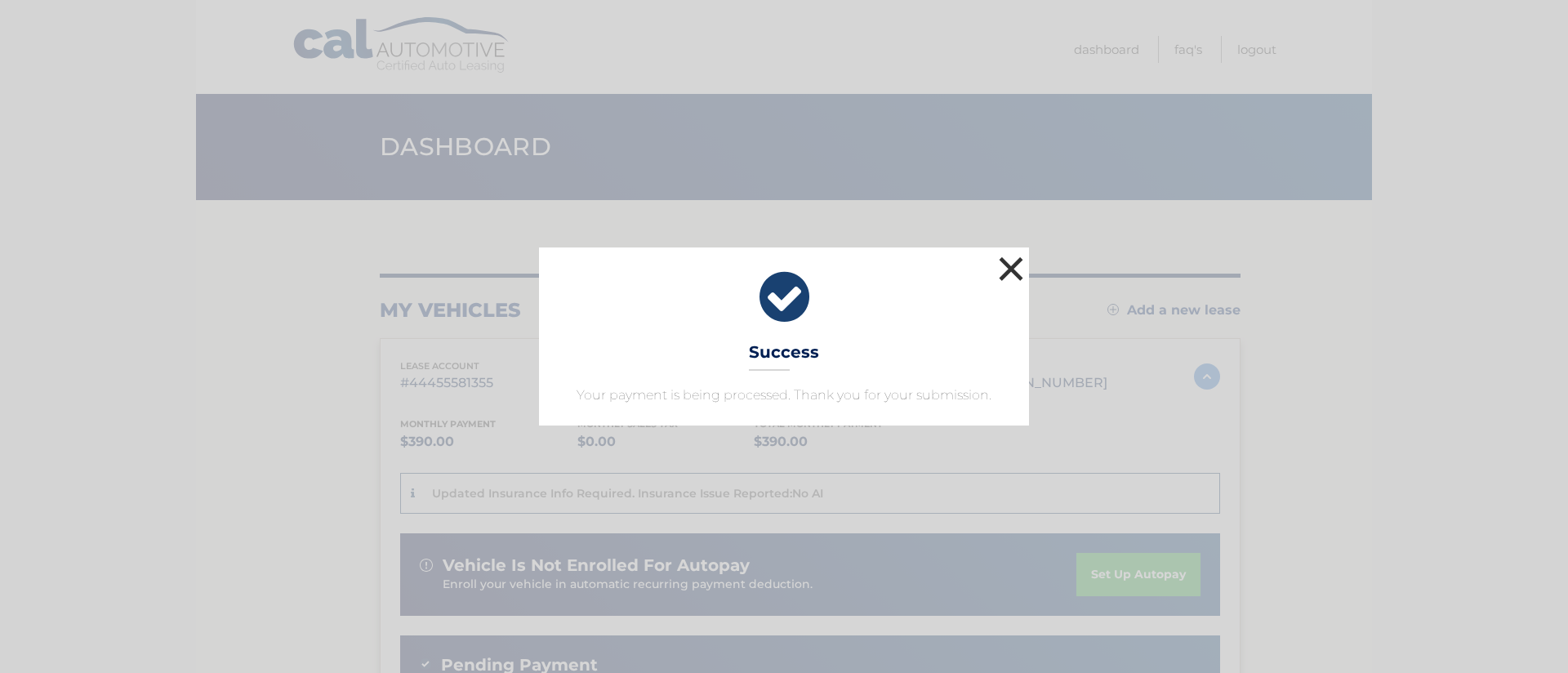
click at [1013, 258] on button "×" at bounding box center [1011, 268] width 32 height 32
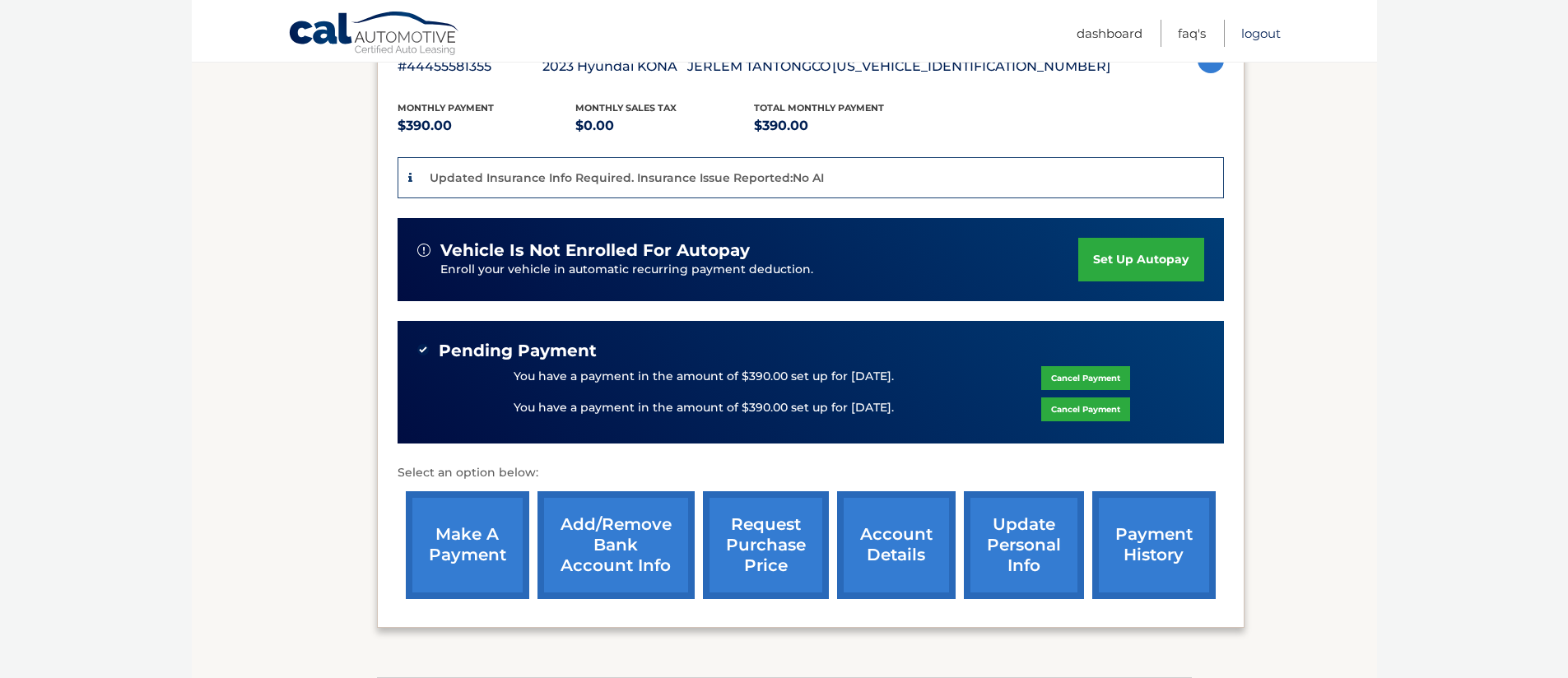
scroll to position [317, 0]
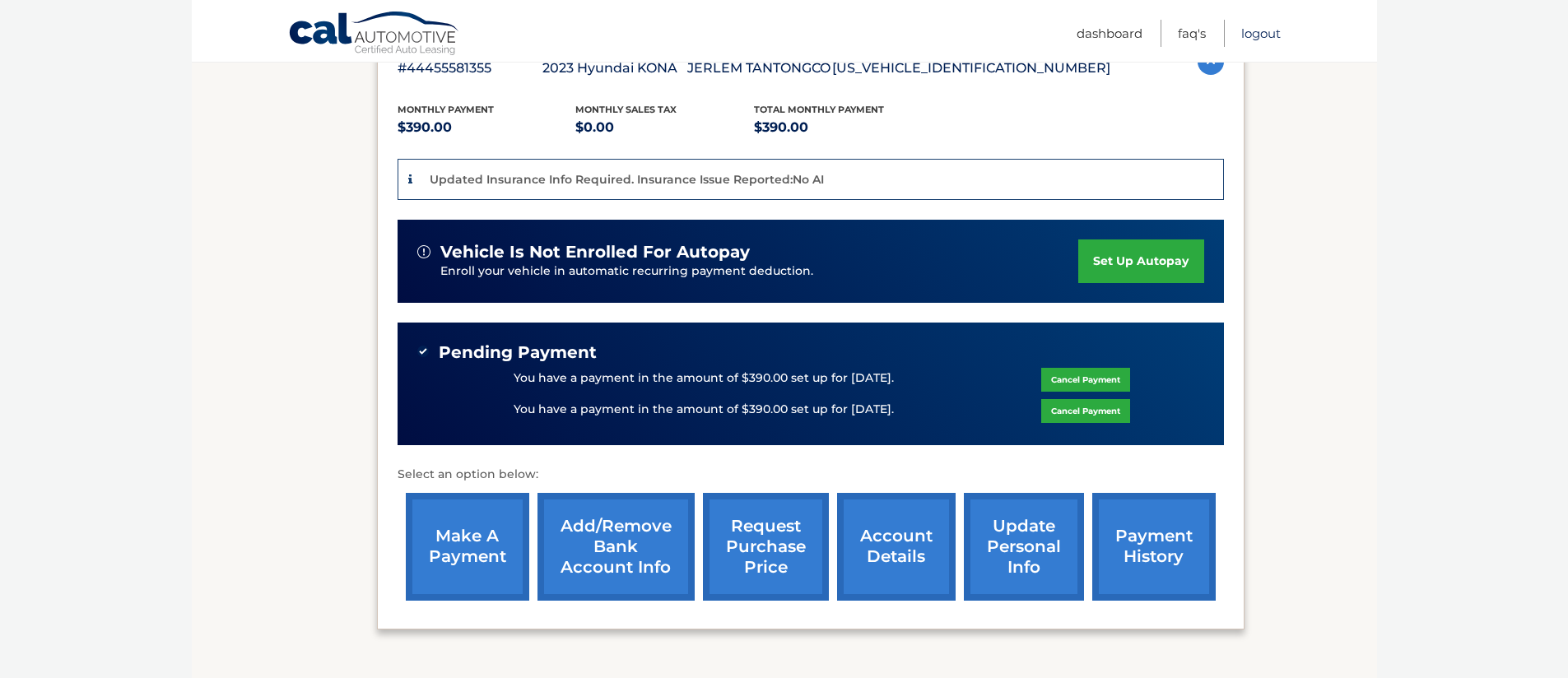
click at [1252, 37] on link "Logout" at bounding box center [1260, 34] width 39 height 27
